Goal: Task Accomplishment & Management: Use online tool/utility

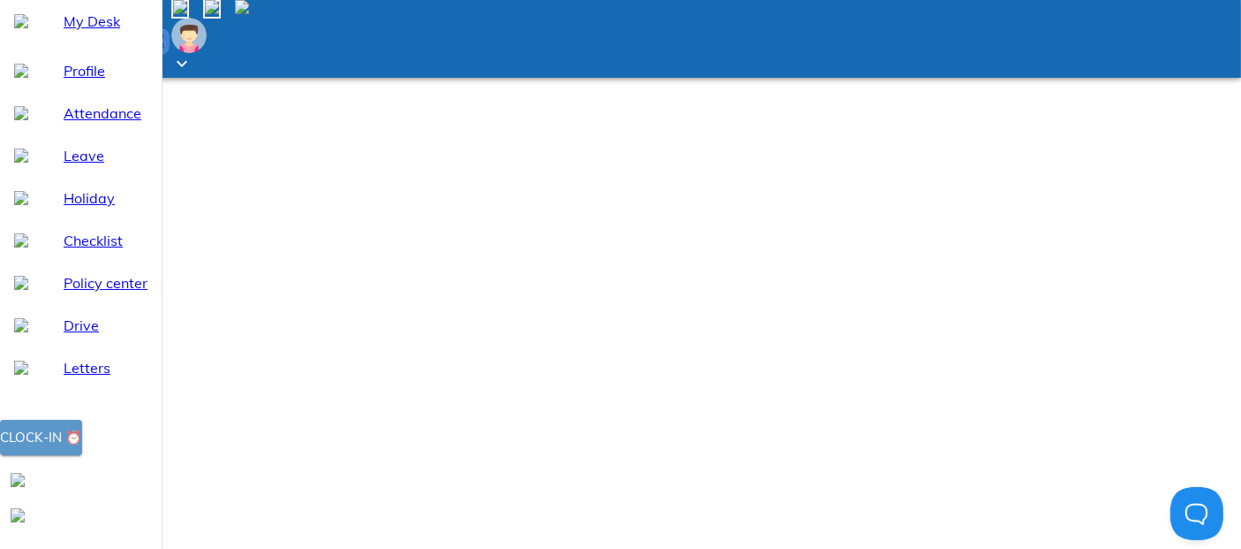
click at [82, 449] on span "Clock-in ⏰" at bounding box center [41, 437] width 82 height 23
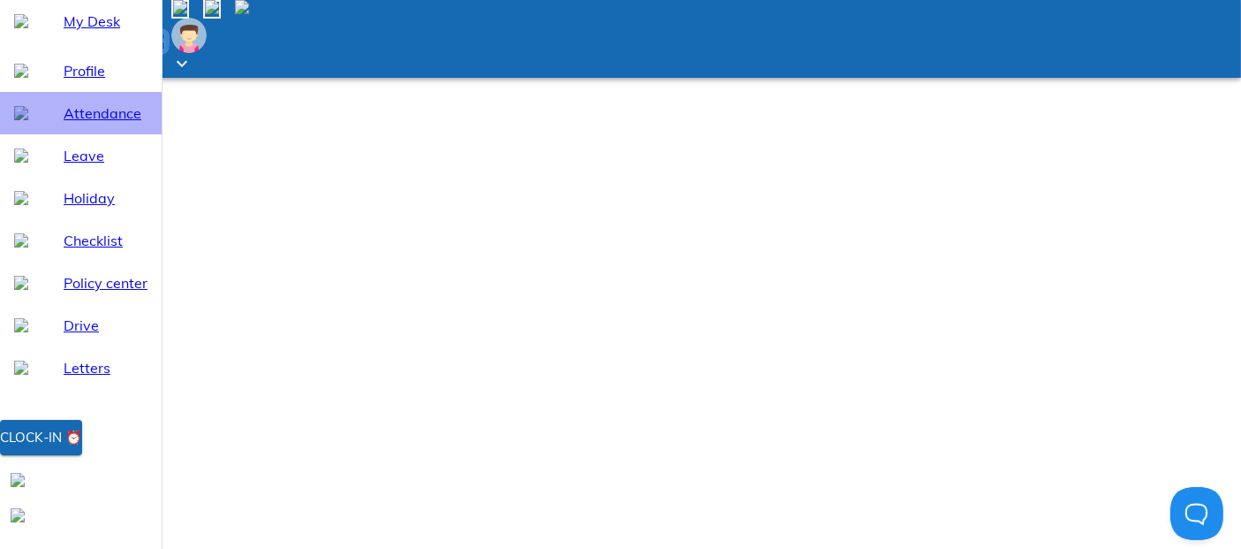
click at [72, 124] on span "Attendance" at bounding box center [106, 112] width 84 height 21
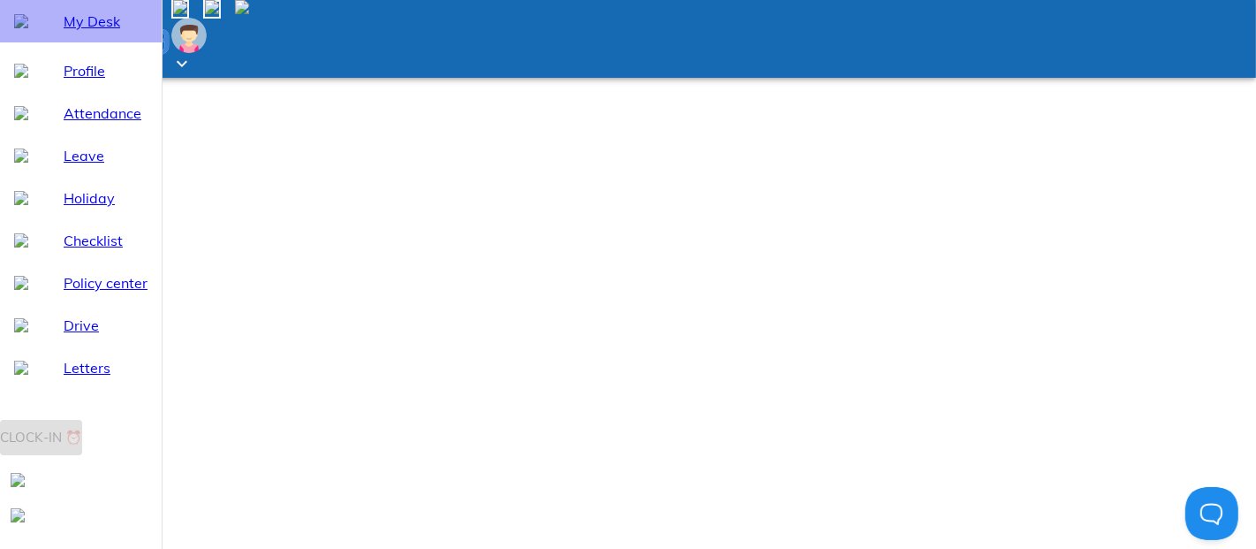
click at [67, 32] on span "My Desk" at bounding box center [106, 21] width 84 height 21
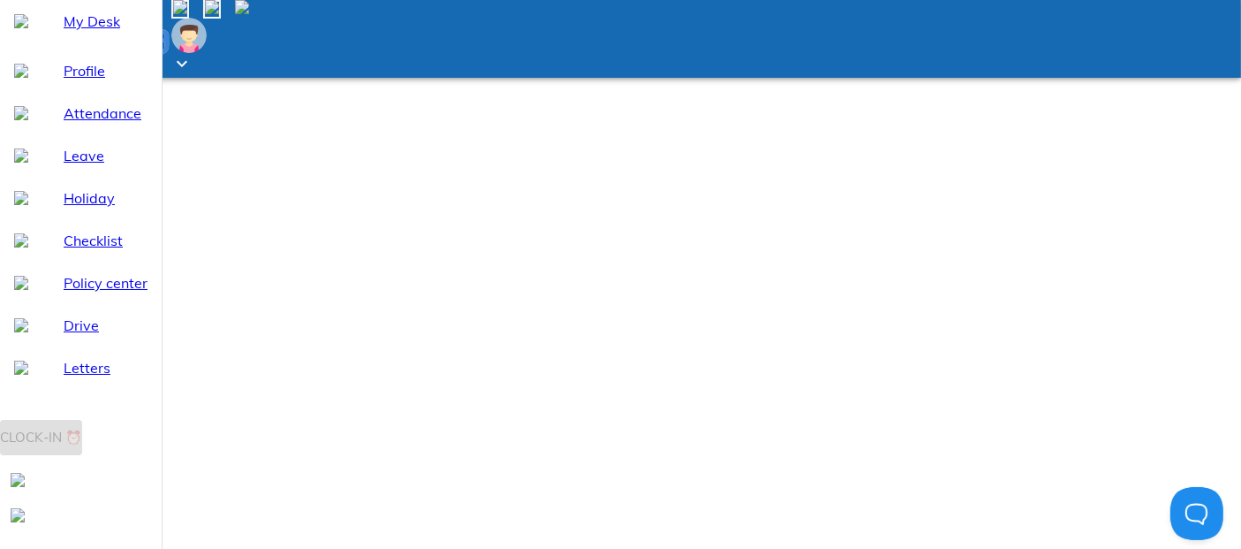
click at [83, 124] on span "Attendance" at bounding box center [106, 112] width 84 height 21
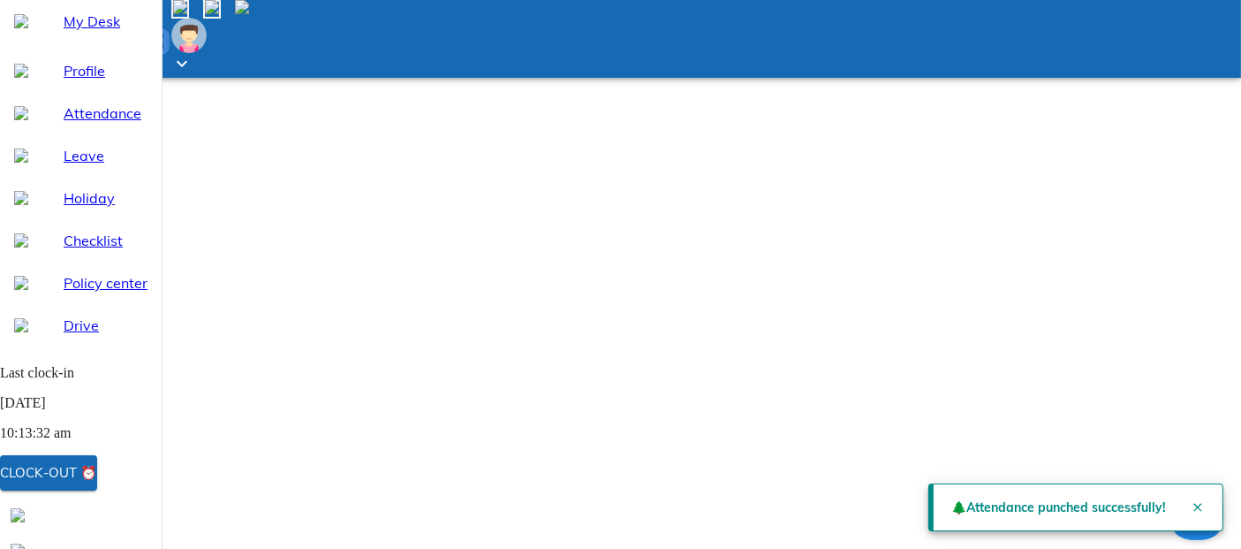
select select "9"
click at [86, 32] on span "My Desk" at bounding box center [106, 21] width 84 height 21
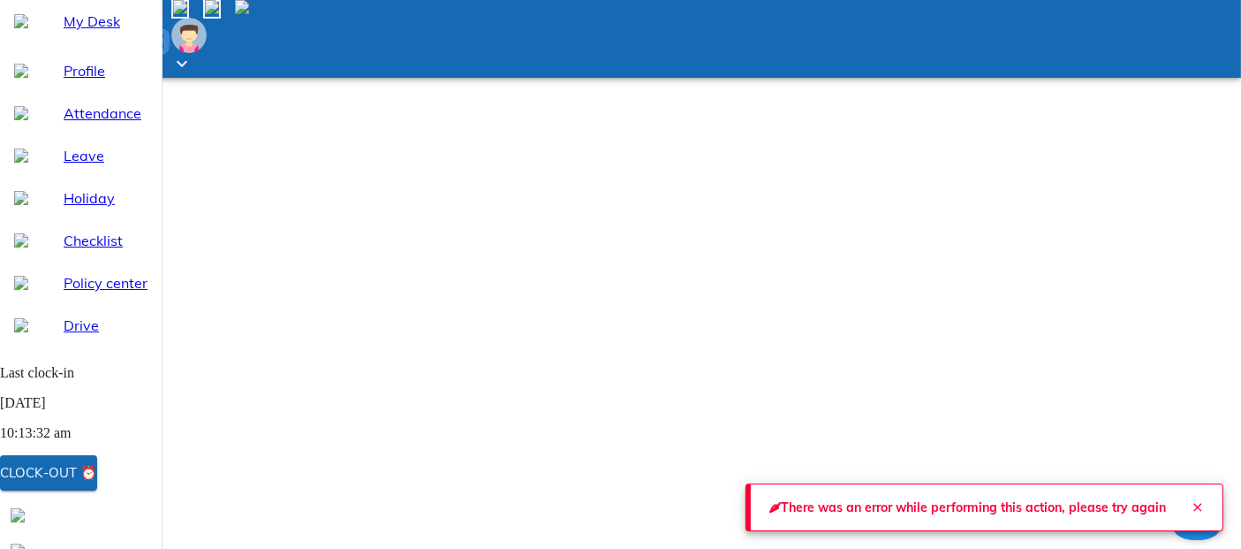
click at [1191, 500] on icon "Close" at bounding box center [1198, 507] width 14 height 14
